Goal: Information Seeking & Learning: Learn about a topic

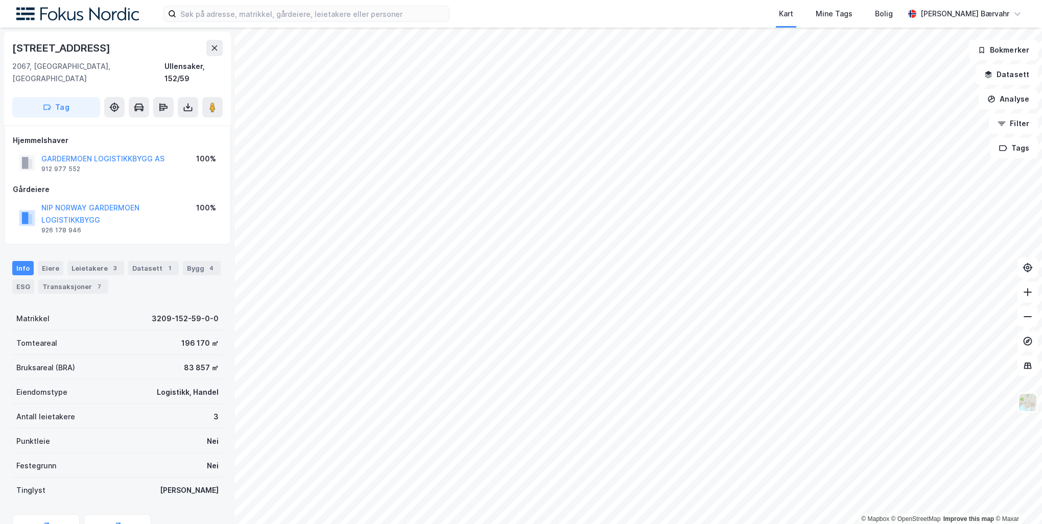
click at [98, 202] on div "NIP NORWAY GARDERMOEN LOGISTIKKBYGG" at bounding box center [118, 214] width 155 height 25
click at [0, 0] on button "NIP NORWAY GARDERMOEN LOGISTIKKBYGG" at bounding box center [0, 0] width 0 height 0
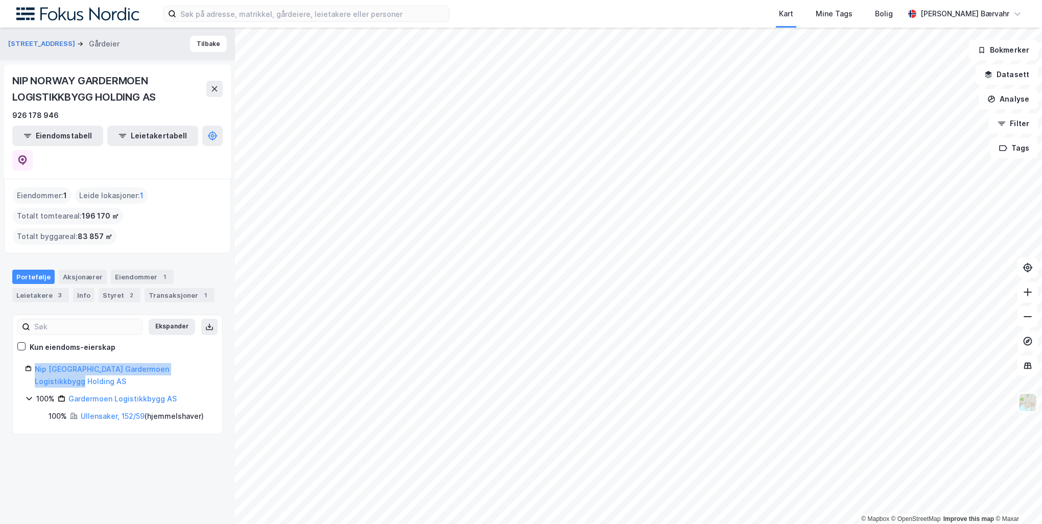
drag, startPoint x: 143, startPoint y: 356, endPoint x: 31, endPoint y: 348, distance: 111.6
click at [31, 363] on div "Nip [GEOGRAPHIC_DATA] Gardermoen Logistikkbygg Holding AS" at bounding box center [117, 375] width 185 height 25
click at [132, 336] on div "Ekspander Kun eiendoms-eierskap Nip [GEOGRAPHIC_DATA] Gardermoen Logistikkbygg …" at bounding box center [117, 375] width 185 height 95
click at [131, 365] on link "Nip [GEOGRAPHIC_DATA] Gardermoen Logistikkbygg Holding AS" at bounding box center [102, 375] width 134 height 21
click at [169, 365] on link "Nip [GEOGRAPHIC_DATA] Gardermoen Logistikkbygg Holding AS" at bounding box center [102, 375] width 134 height 21
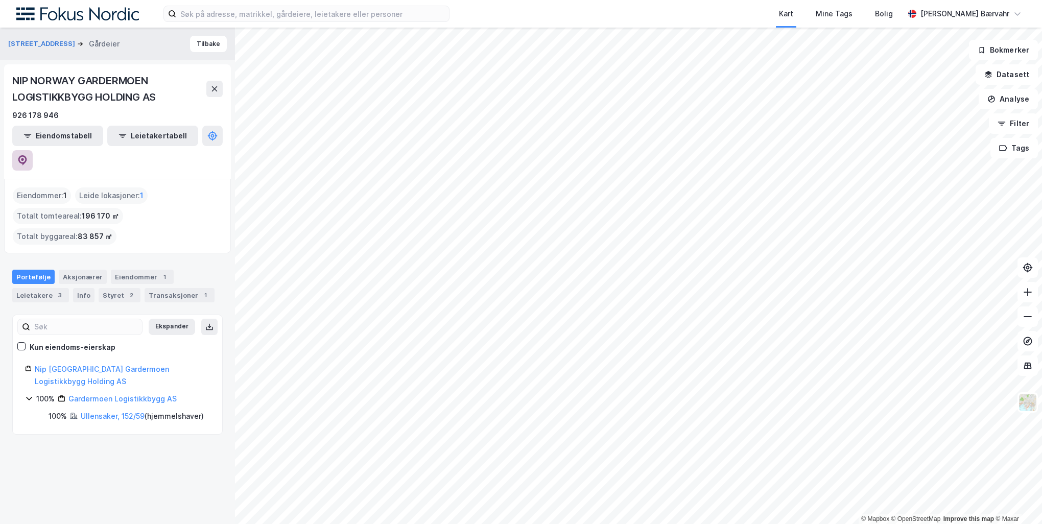
click at [28, 155] on icon at bounding box center [22, 160] width 10 height 10
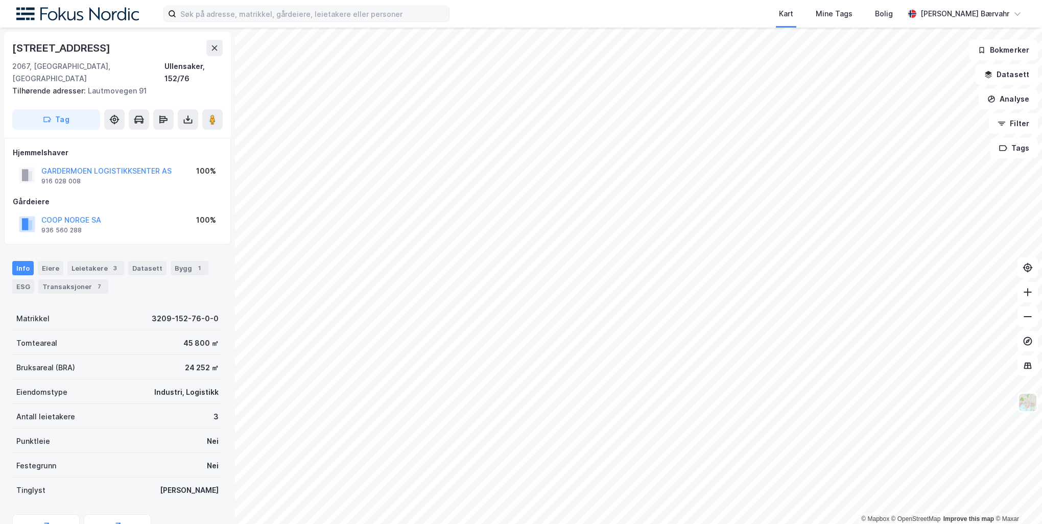
scroll to position [2, 0]
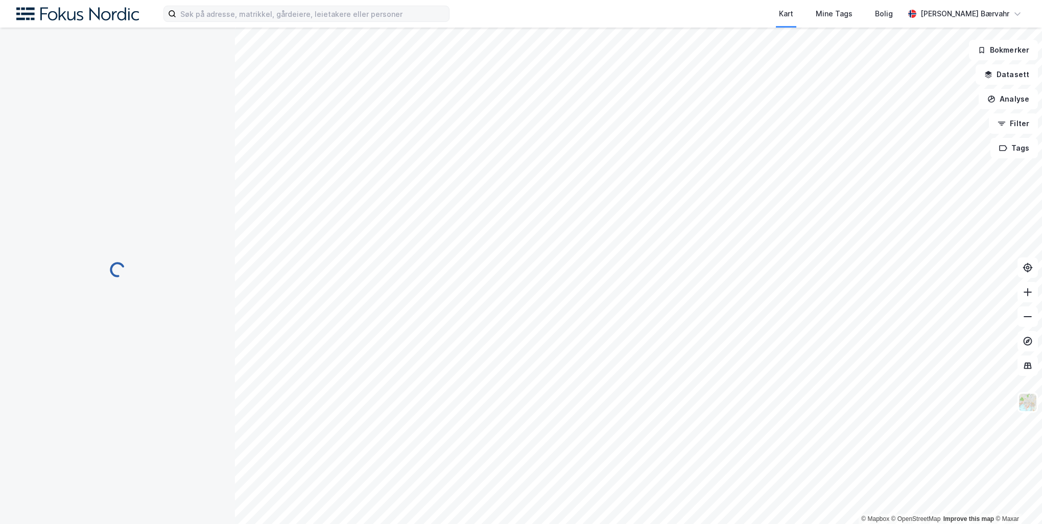
scroll to position [2, 0]
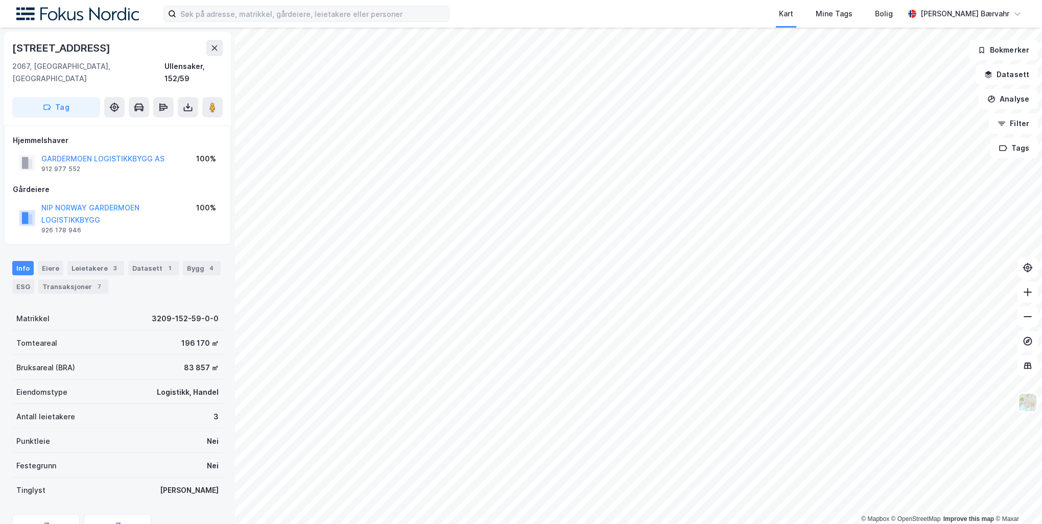
scroll to position [2, 0]
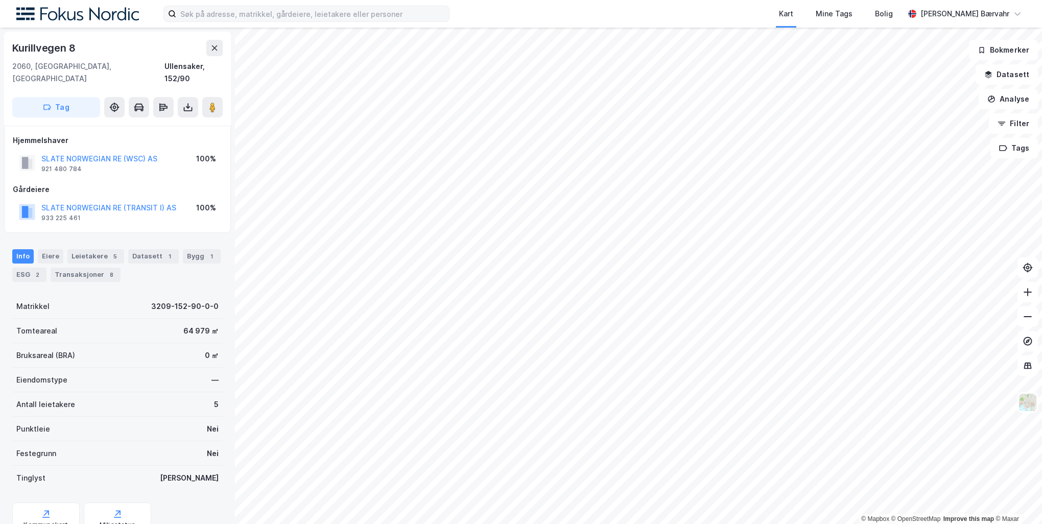
scroll to position [2, 0]
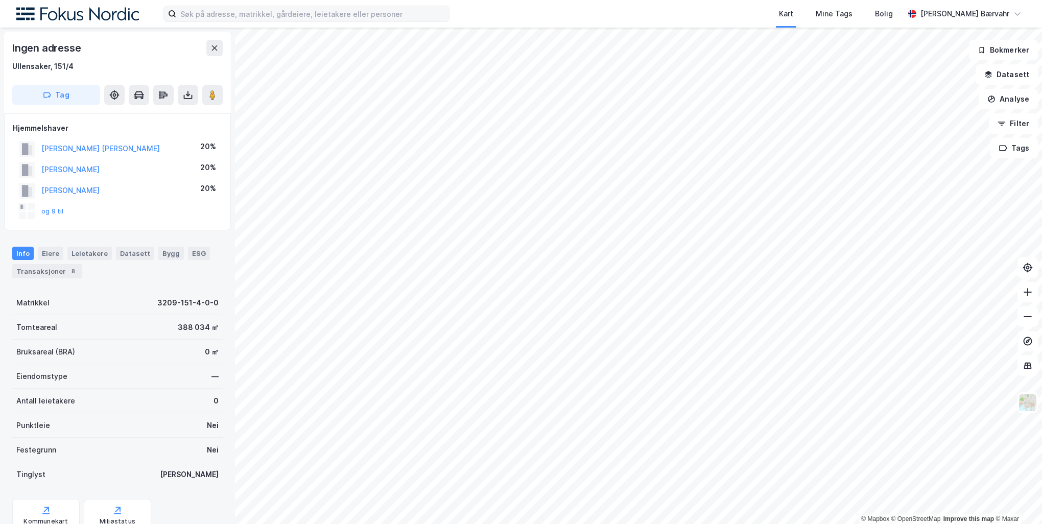
scroll to position [2, 0]
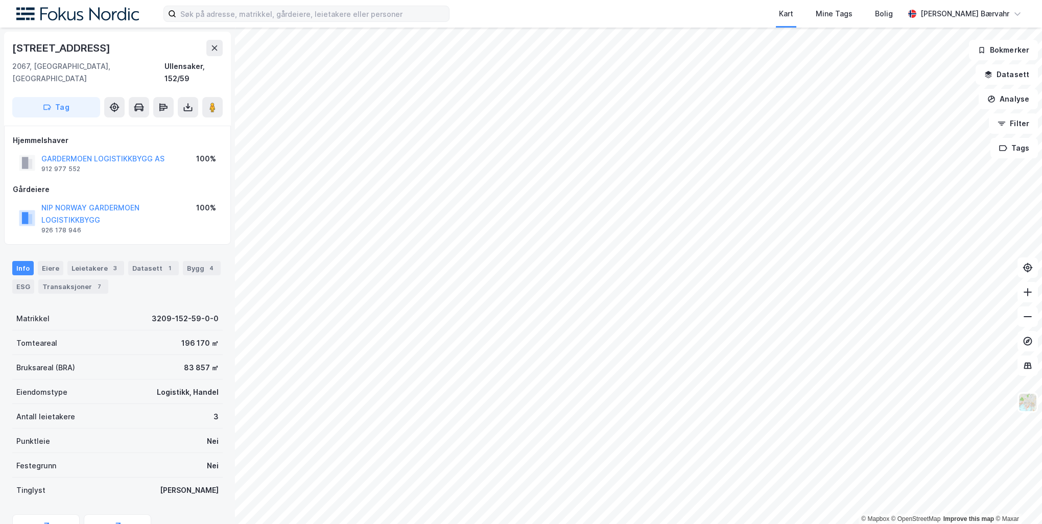
scroll to position [2, 0]
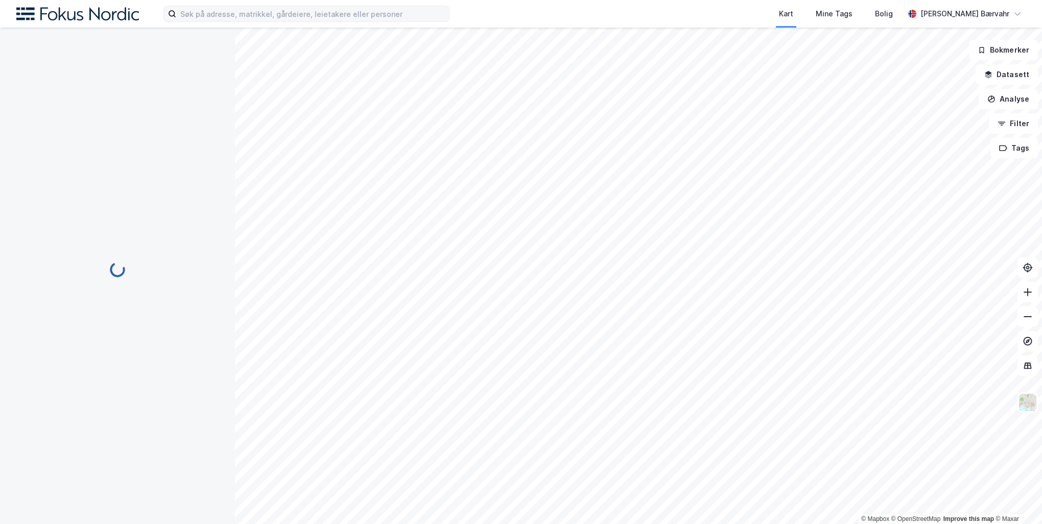
scroll to position [2, 0]
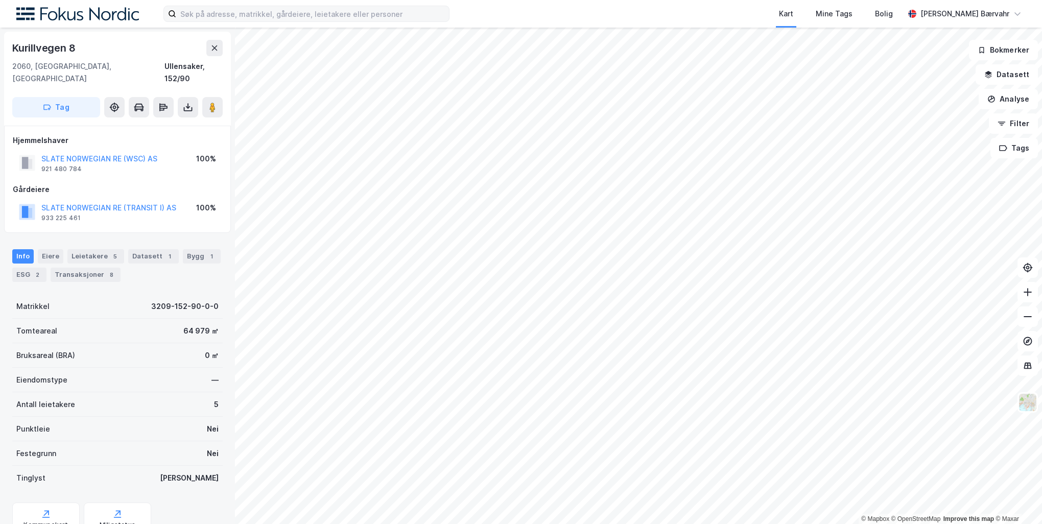
scroll to position [2, 0]
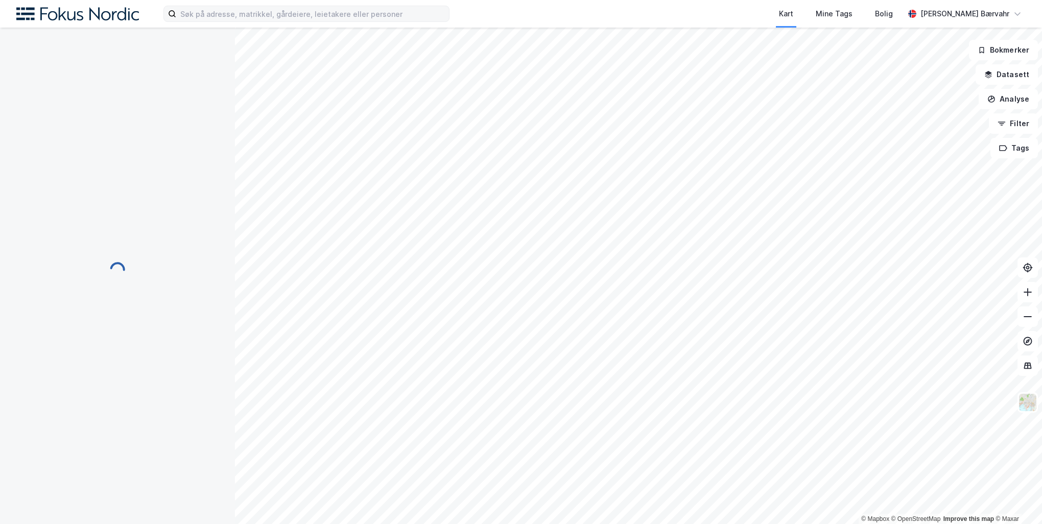
scroll to position [2, 0]
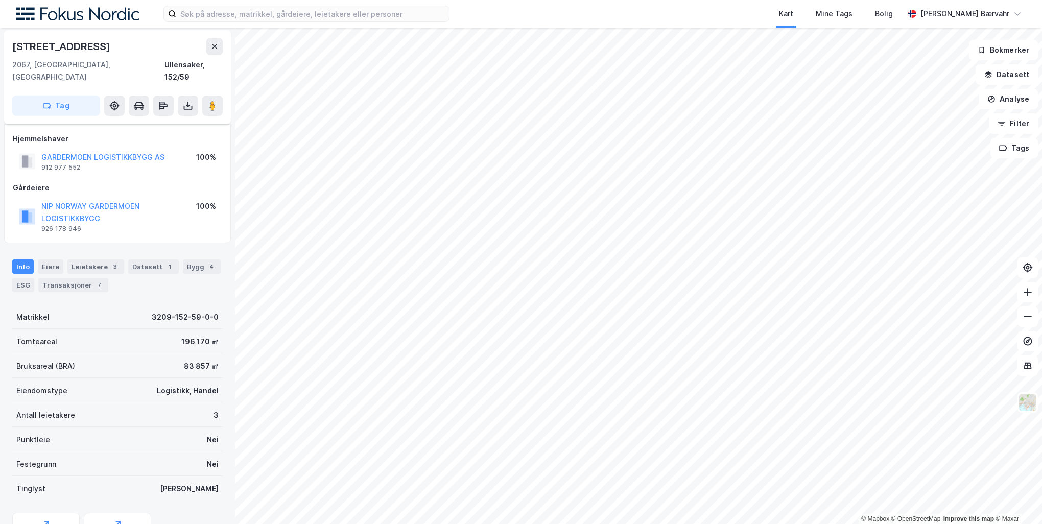
scroll to position [97, 0]
